Goal: Information Seeking & Learning: Find specific fact

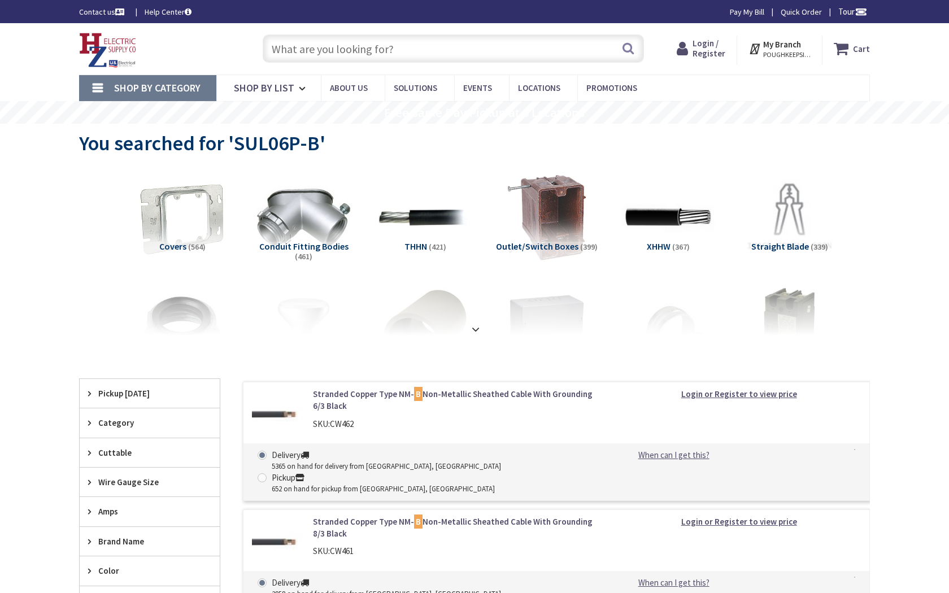
type input "Ribault Scenic Dr, Jacksonville, FL 32208, USA"
